Goal: Task Accomplishment & Management: Use online tool/utility

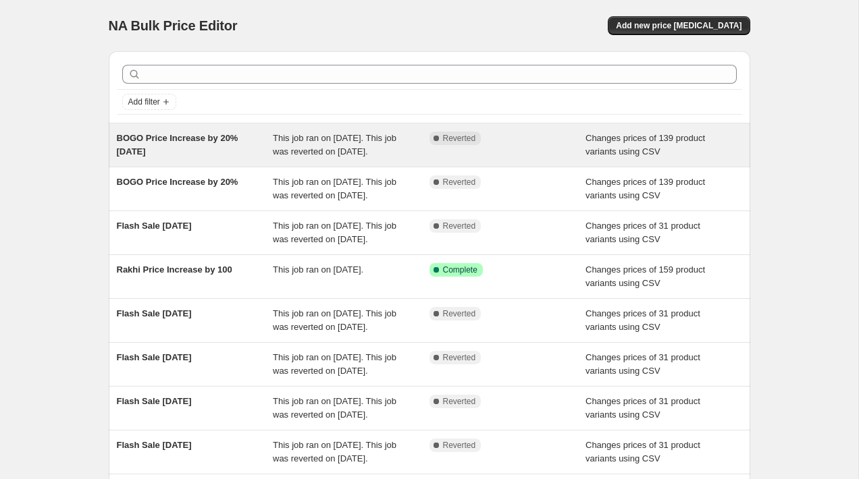
click at [232, 159] on div "BOGO Price Increase by 20% [DATE]" at bounding box center [195, 145] width 157 height 27
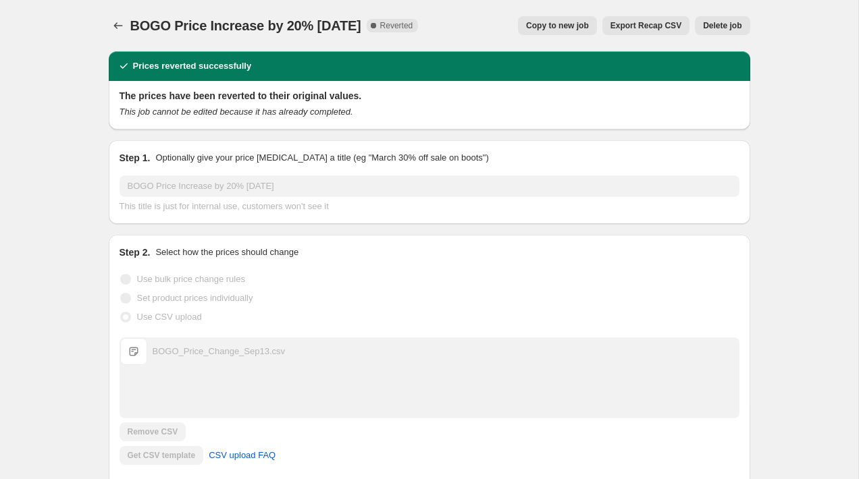
click at [559, 29] on span "Copy to new job" at bounding box center [557, 25] width 63 height 11
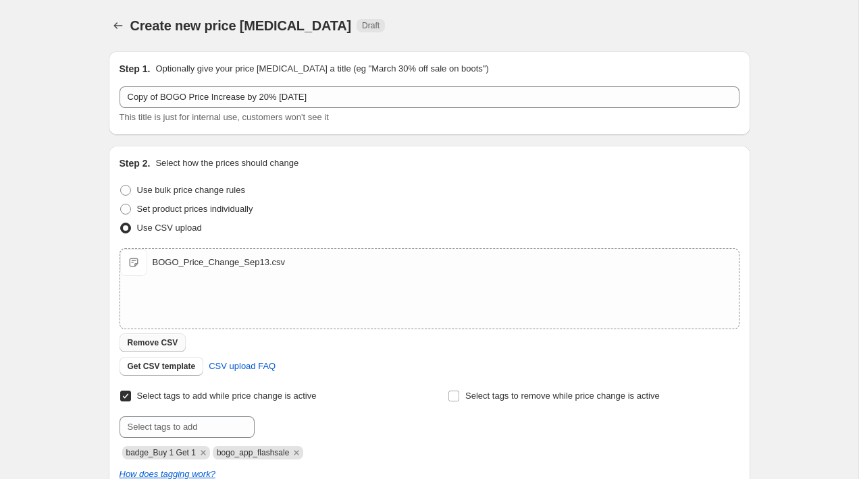
click at [168, 346] on span "Remove CSV" at bounding box center [153, 343] width 51 height 11
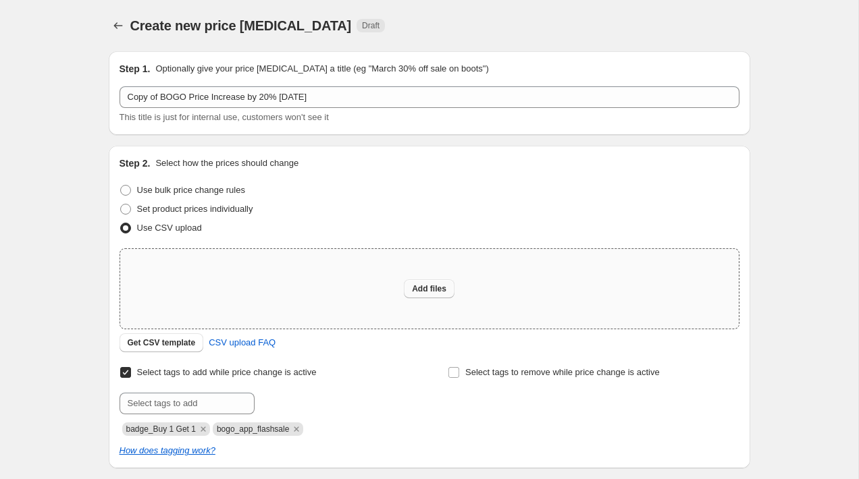
click at [427, 294] on span "Add files" at bounding box center [429, 289] width 34 height 11
type input "C:\fakepath\B2G3_Sep19.csv"
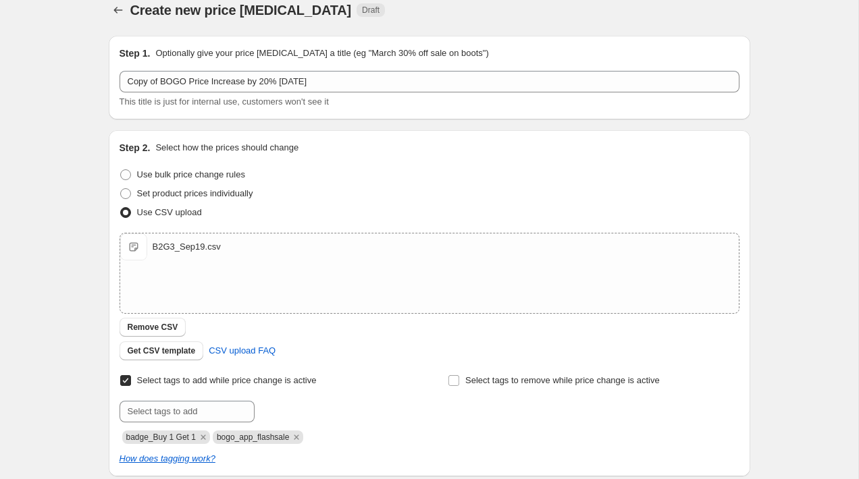
scroll to position [26, 0]
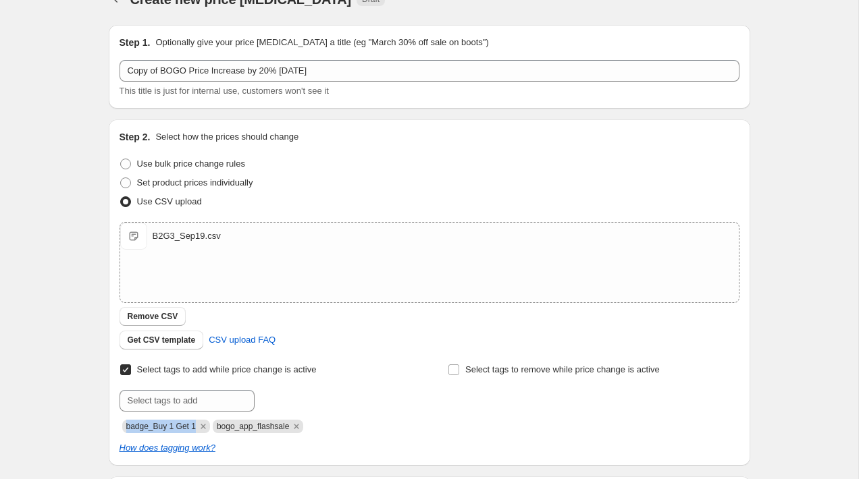
drag, startPoint x: 196, startPoint y: 423, endPoint x: 123, endPoint y: 423, distance: 72.9
click at [123, 423] on span "badge_Buy 1 Get 1" at bounding box center [166, 427] width 88 height 14
copy span "badge_Buy 1 Get 1"
click at [163, 404] on input "text" at bounding box center [187, 401] width 135 height 22
paste input "badge_Buy 1 Get 1"
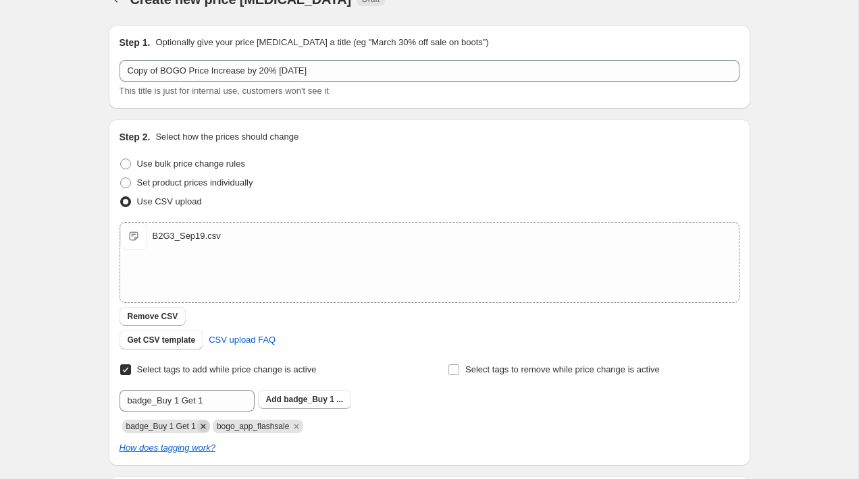
click at [203, 425] on icon "Remove badge_Buy 1 Get 1" at bounding box center [203, 427] width 12 height 12
click at [217, 404] on input "badge_Buy 1 Get 1" at bounding box center [187, 401] width 135 height 22
drag, startPoint x: 215, startPoint y: 405, endPoint x: 160, endPoint y: 402, distance: 54.8
click at [160, 402] on input "badge_Buy 2 Get 3" at bounding box center [187, 401] width 135 height 22
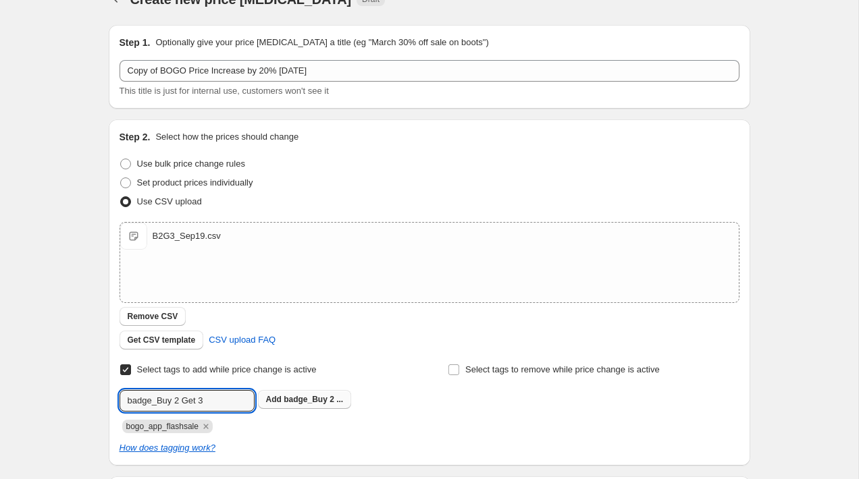
type input "badge_Buy 2 Get 3"
click at [314, 398] on span "badge_Buy 2 ..." at bounding box center [313, 399] width 59 height 9
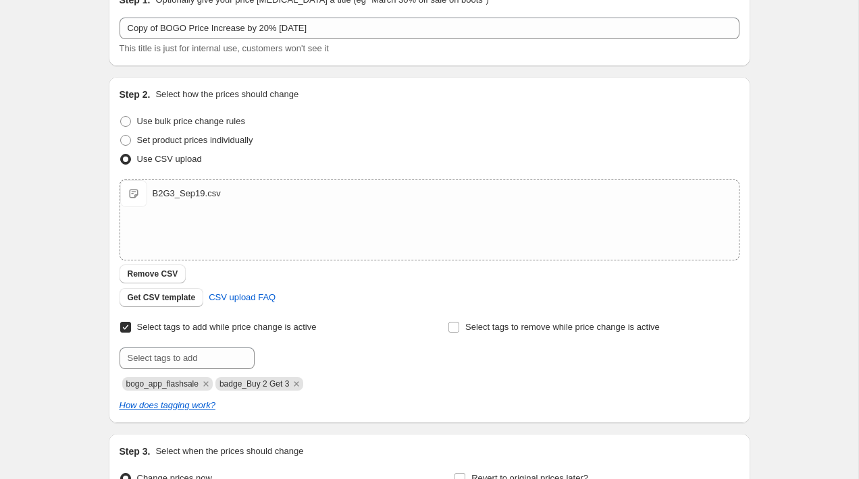
scroll to position [0, 0]
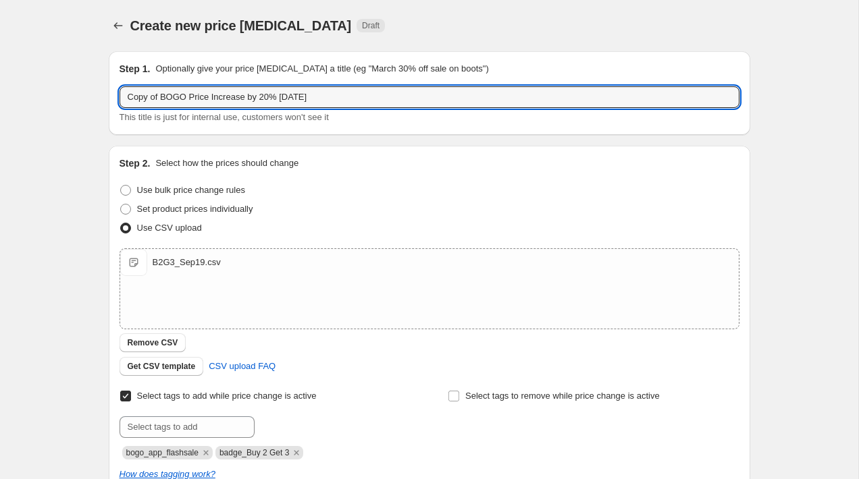
drag, startPoint x: 188, startPoint y: 98, endPoint x: 15, endPoint y: 96, distance: 173.5
click at [15, 96] on div "Create new price [MEDICAL_DATA]. This page is ready Create new price [MEDICAL_D…" at bounding box center [429, 351] width 858 height 702
click at [273, 97] on input "B2G3 Price Increase by 10% [DATE]" at bounding box center [430, 97] width 620 height 22
type input "B2G3 Price Increase by 10% [DATE]"
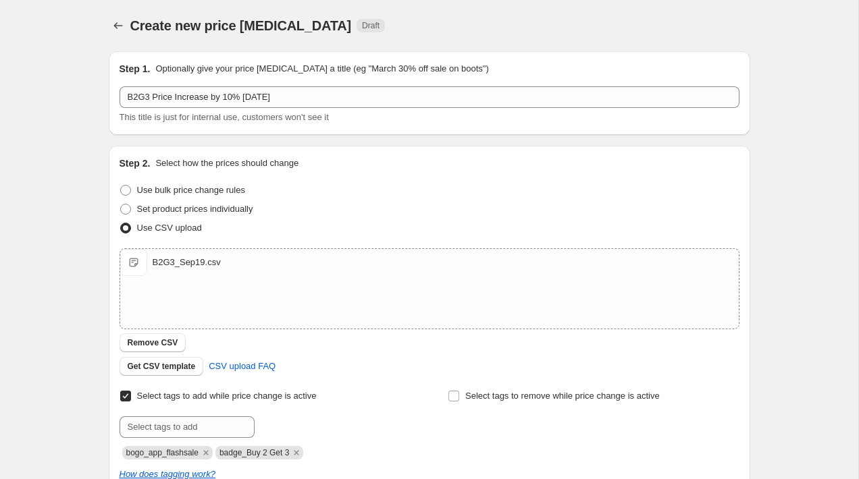
click at [760, 264] on div "Create new price [MEDICAL_DATA]. This page is ready Create new price [MEDICAL_D…" at bounding box center [429, 351] width 674 height 702
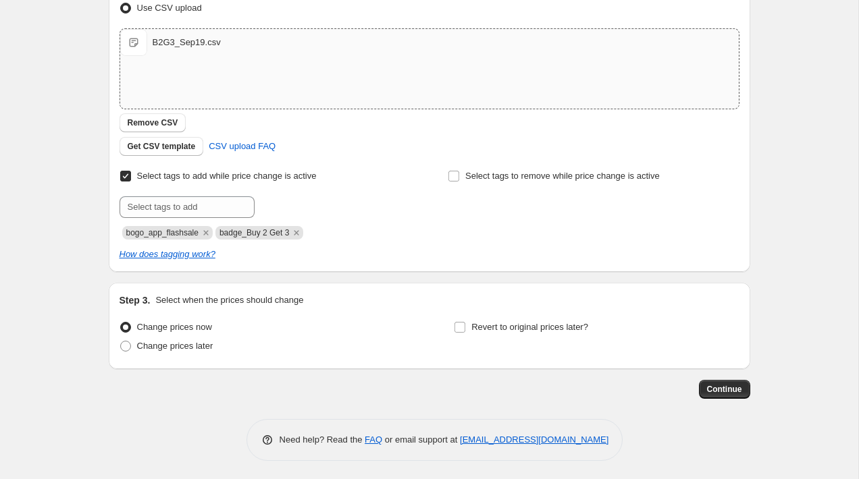
scroll to position [222, 0]
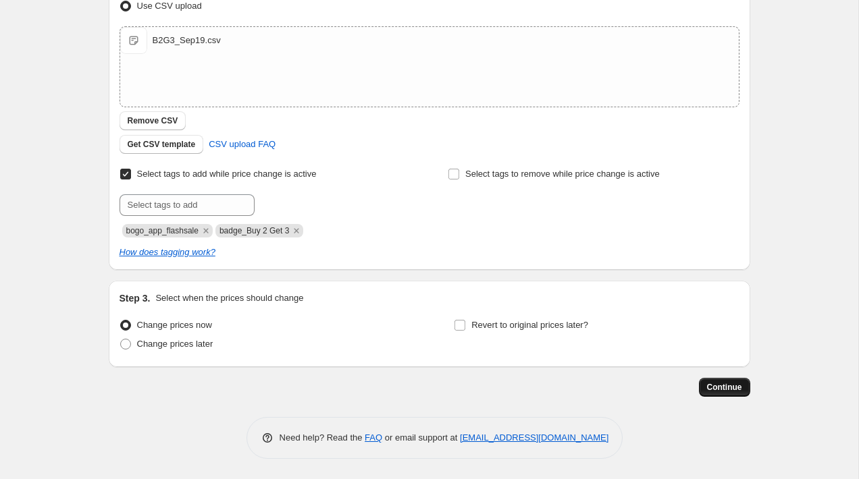
click at [731, 386] on span "Continue" at bounding box center [724, 387] width 35 height 11
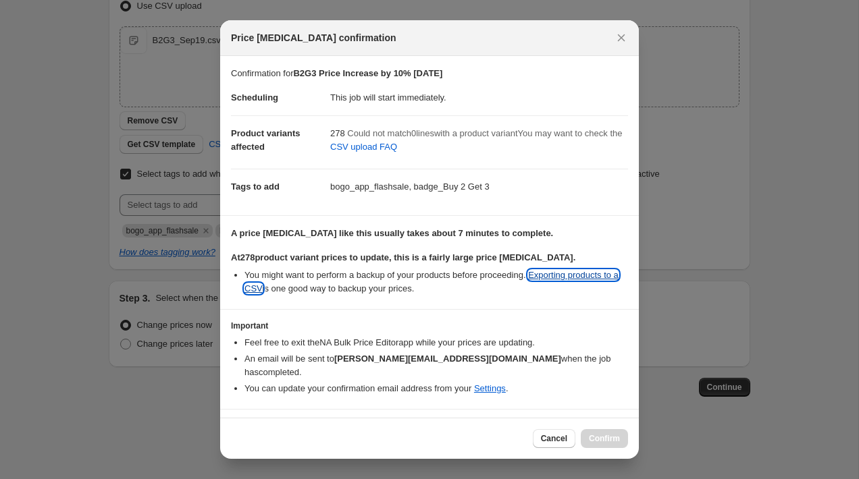
click at [569, 277] on link "Exporting products to a CSV" at bounding box center [431, 282] width 374 height 24
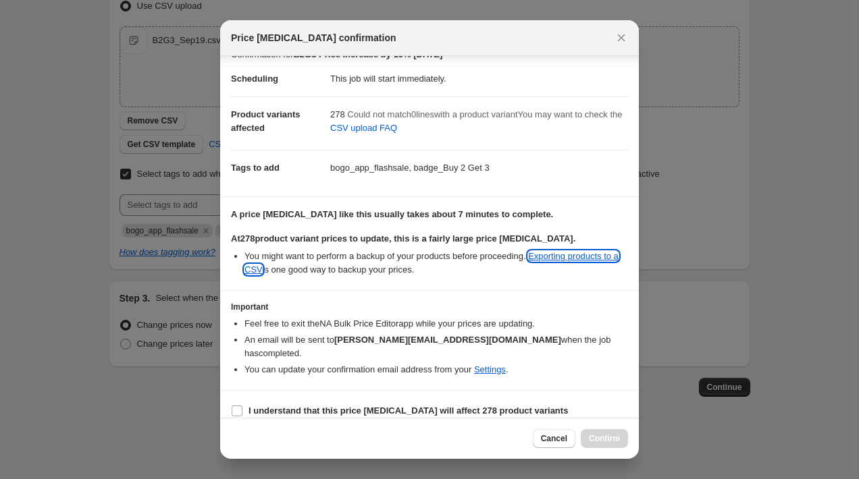
scroll to position [0, 0]
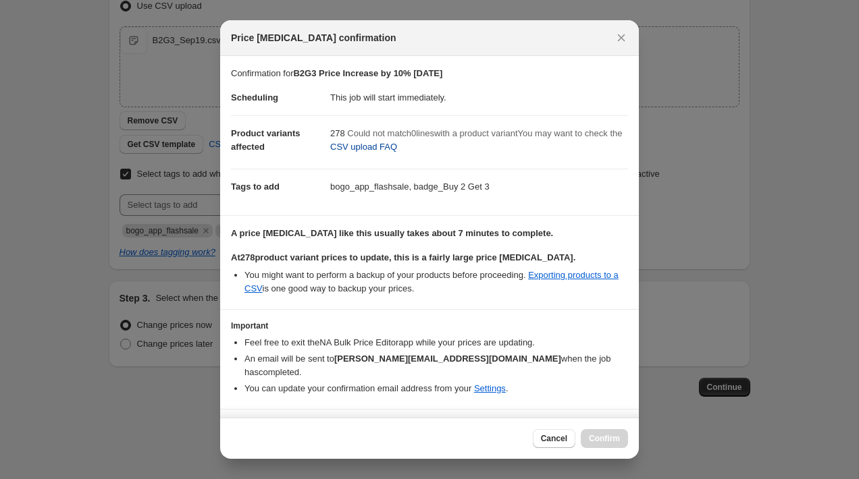
click at [391, 153] on span "CSV upload FAQ" at bounding box center [363, 147] width 67 height 14
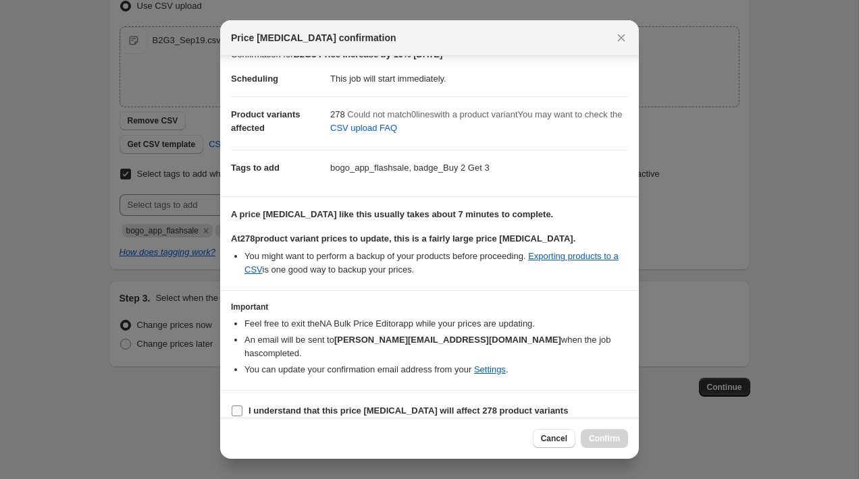
click at [236, 406] on input "I understand that this price [MEDICAL_DATA] will affect 278 product variants" at bounding box center [237, 411] width 11 height 11
checkbox input "true"
click at [604, 436] on span "Confirm" at bounding box center [604, 438] width 31 height 11
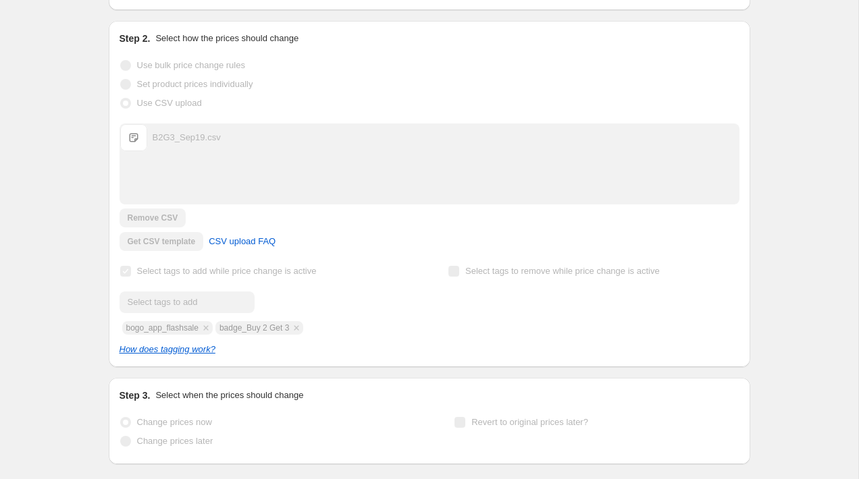
scroll to position [257, 0]
